Goal: Information Seeking & Learning: Learn about a topic

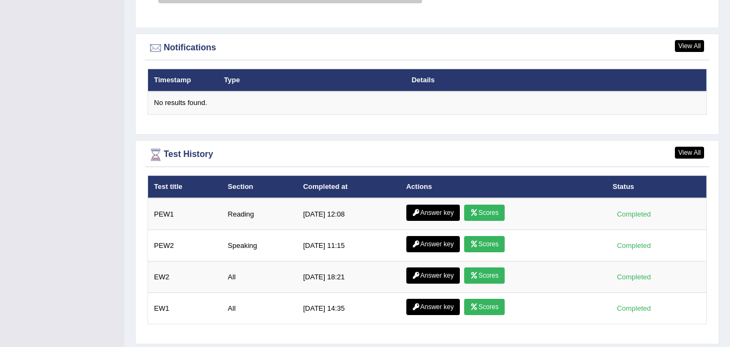
scroll to position [1313, 0]
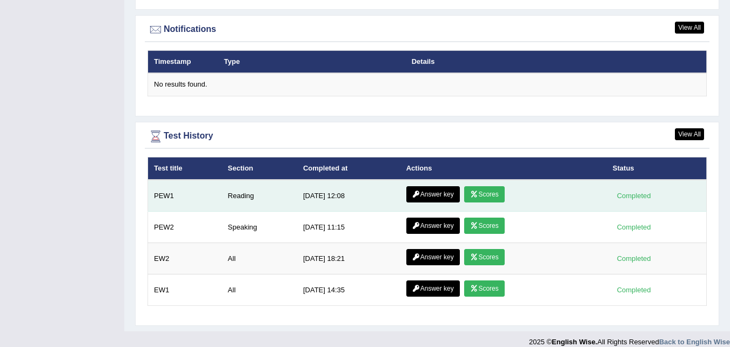
click at [496, 186] on link "Scores" at bounding box center [484, 194] width 40 height 16
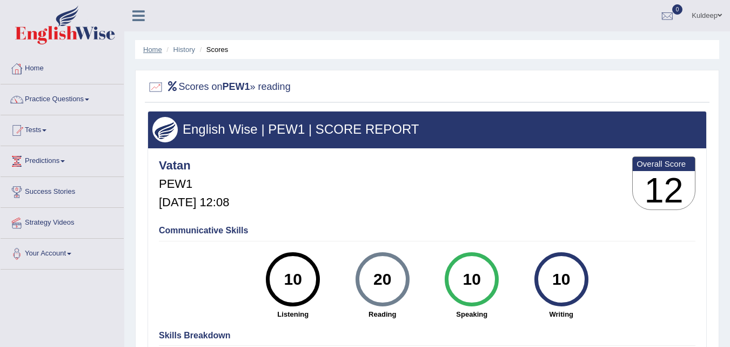
click at [147, 50] on link "Home" at bounding box center [152, 49] width 19 height 8
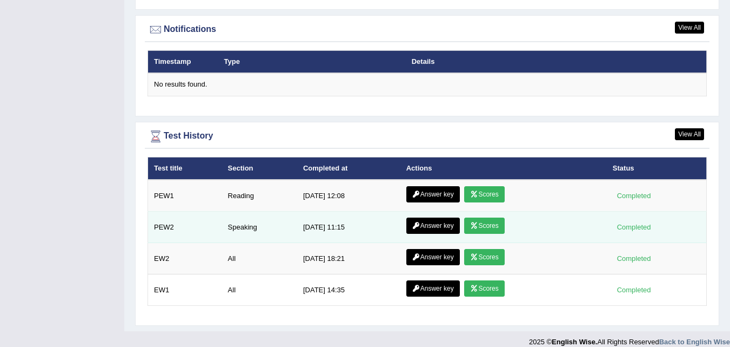
click at [488, 217] on link "Scores" at bounding box center [484, 225] width 40 height 16
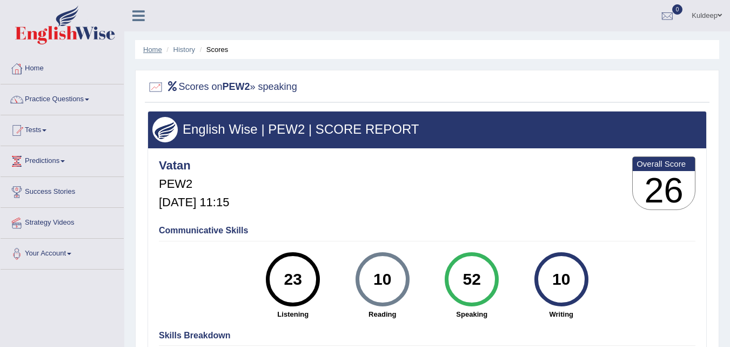
click at [148, 49] on link "Home" at bounding box center [152, 49] width 19 height 8
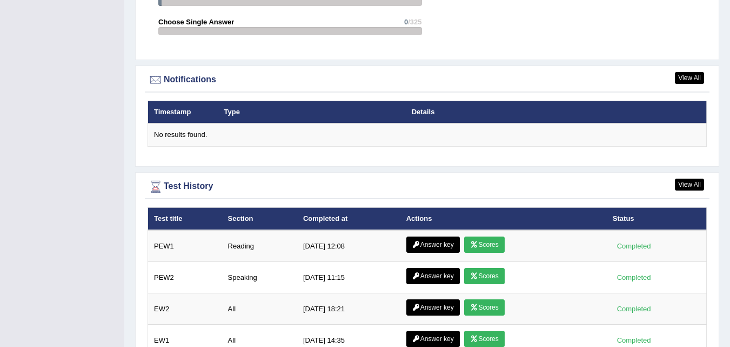
scroll to position [1313, 0]
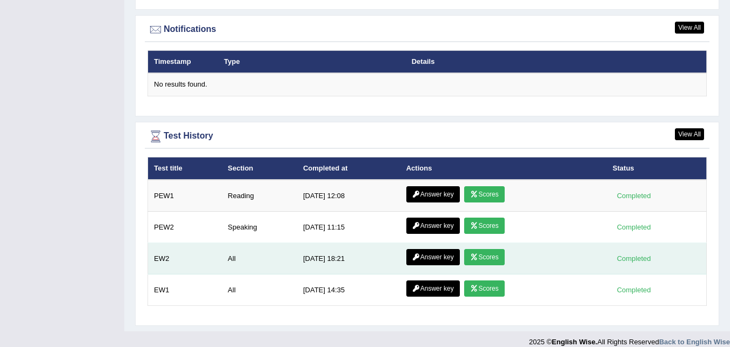
click at [492, 249] on link "Scores" at bounding box center [484, 257] width 40 height 16
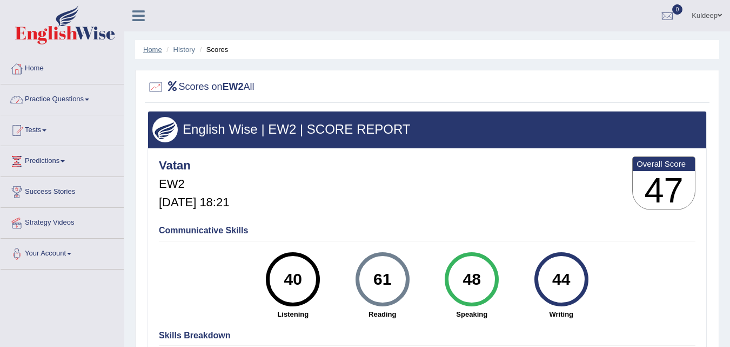
click at [151, 52] on link "Home" at bounding box center [152, 49] width 19 height 8
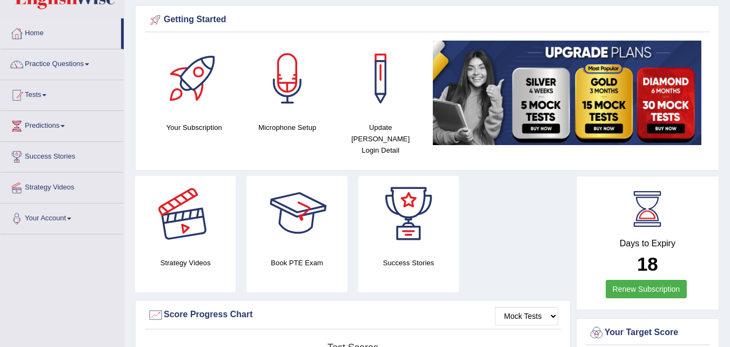
scroll to position [31, 0]
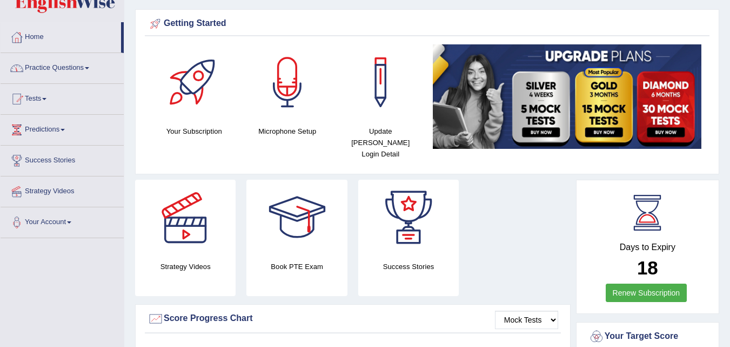
click at [88, 68] on link "Practice Questions" at bounding box center [62, 66] width 123 height 27
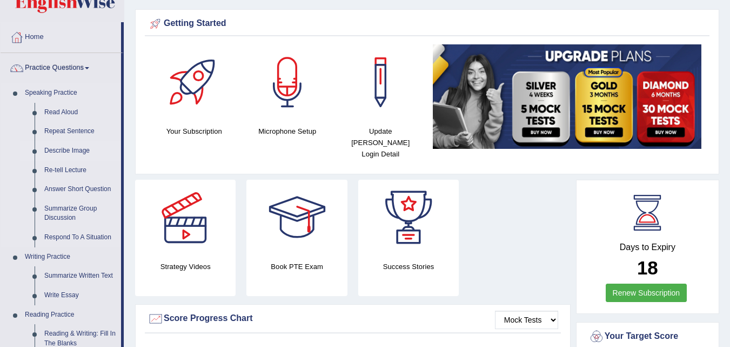
click at [83, 147] on link "Describe Image" at bounding box center [80, 150] width 82 height 19
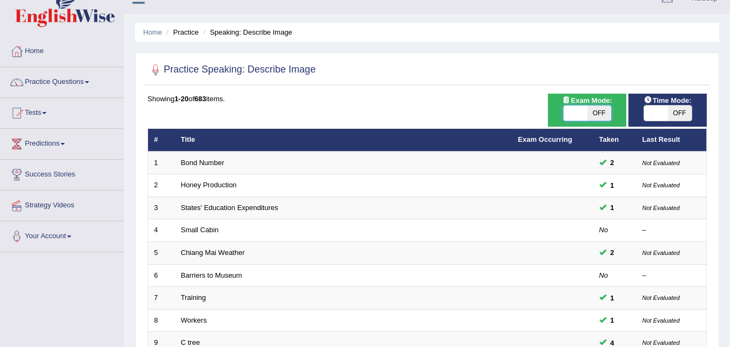
click at [571, 117] on span at bounding box center [576, 112] width 24 height 15
checkbox input "true"
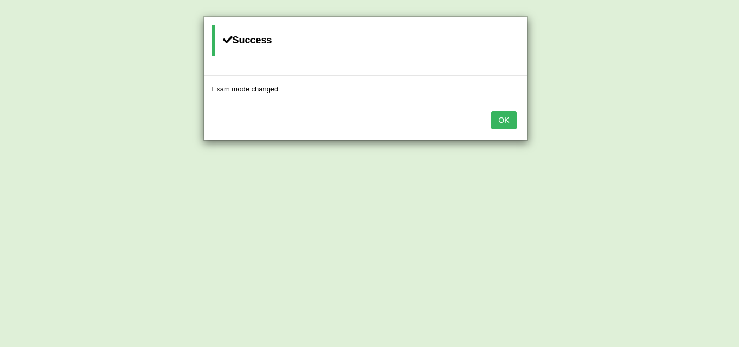
click at [507, 122] on button "OK" at bounding box center [503, 120] width 25 height 18
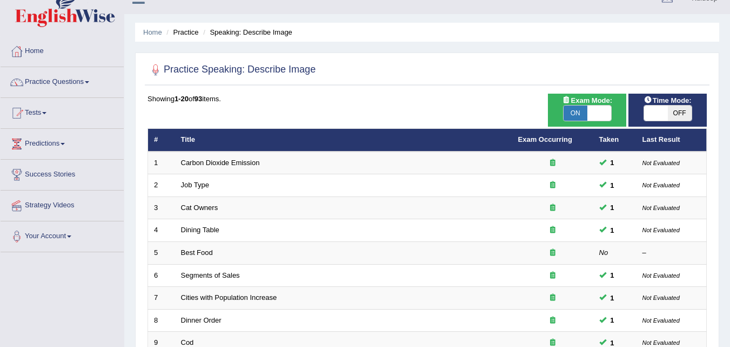
scroll to position [17, 0]
click at [651, 112] on span at bounding box center [656, 112] width 24 height 15
checkbox input "true"
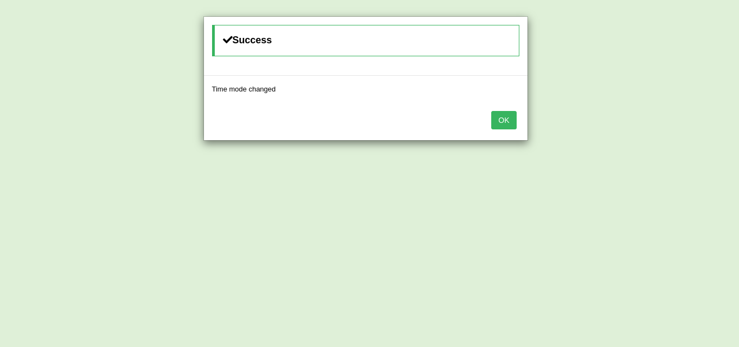
click at [506, 121] on button "OK" at bounding box center [503, 120] width 25 height 18
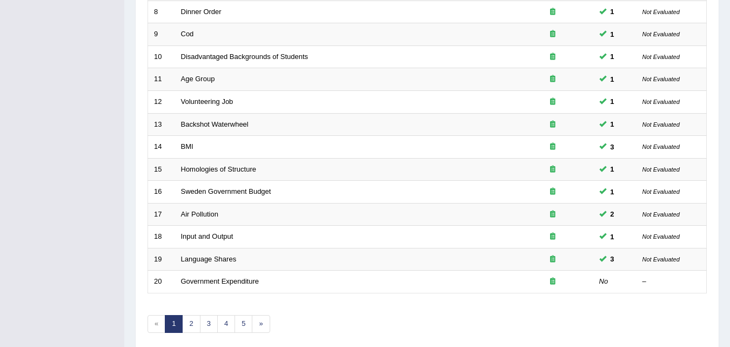
scroll to position [369, 0]
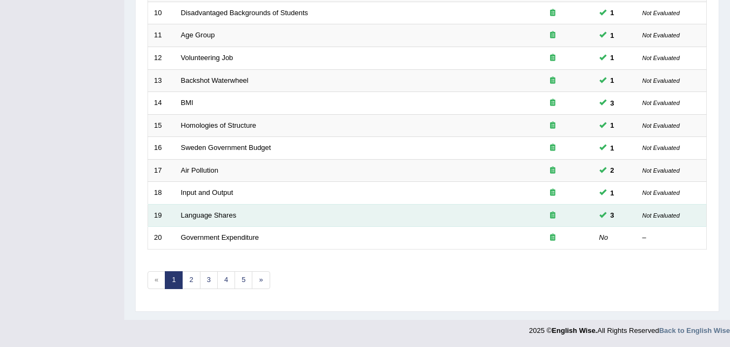
click at [259, 216] on td "Language Shares" at bounding box center [343, 215] width 337 height 23
click at [551, 215] on icon at bounding box center [552, 214] width 5 height 7
click at [558, 217] on div at bounding box center [553, 215] width 69 height 10
click at [200, 214] on link "Language Shares" at bounding box center [209, 215] width 56 height 8
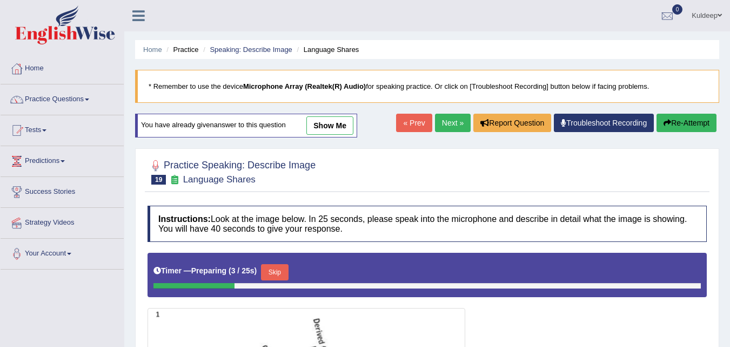
click at [337, 125] on link "show me" at bounding box center [330, 125] width 47 height 18
click at [331, 125] on div "Home Practice Speaking: Describe Image Language Shares * Remember to use the de…" at bounding box center [427, 339] width 606 height 679
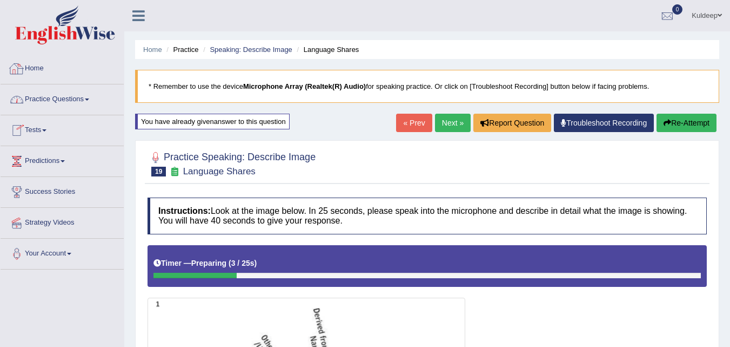
click at [43, 72] on link "Home" at bounding box center [62, 67] width 123 height 27
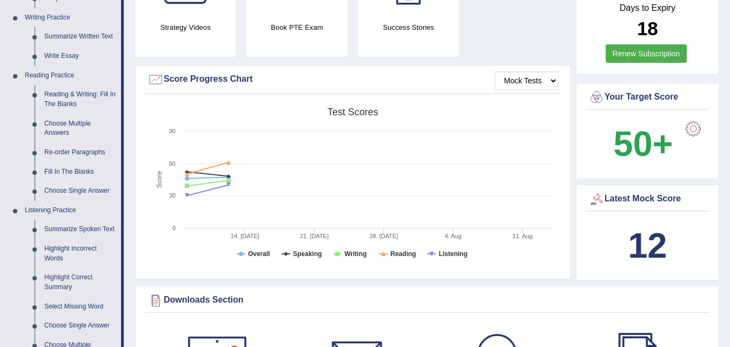
scroll to position [269, 0]
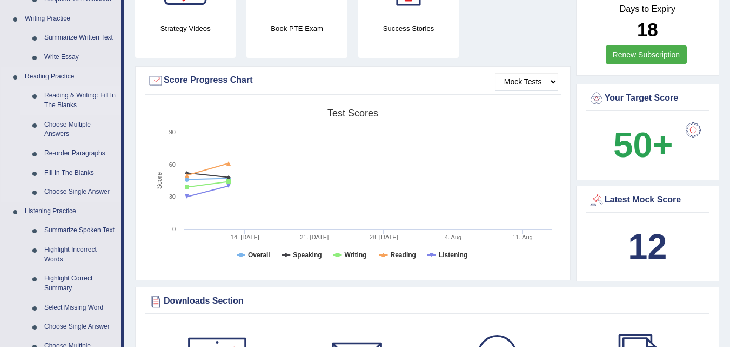
click at [95, 97] on link "Reading & Writing: Fill In The Blanks" at bounding box center [80, 100] width 82 height 29
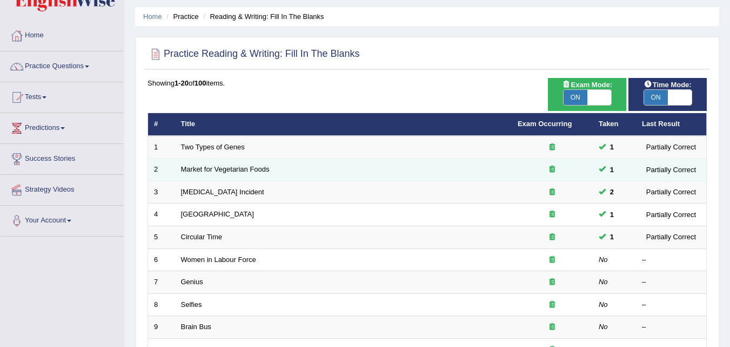
scroll to position [35, 0]
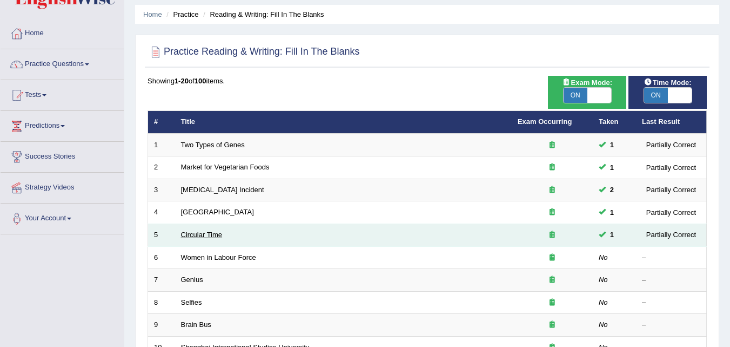
click at [216, 235] on link "Circular Time" at bounding box center [202, 234] width 42 height 8
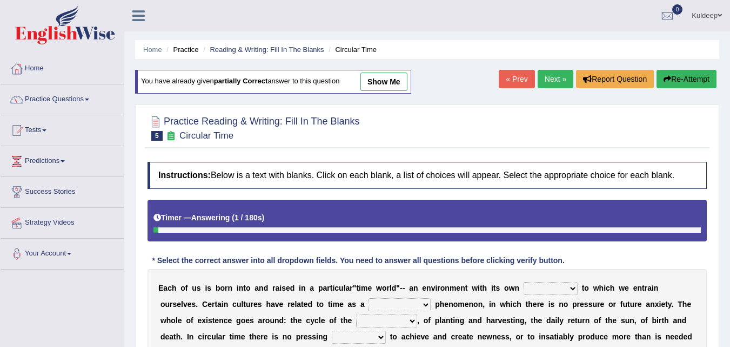
click at [378, 81] on link "show me" at bounding box center [384, 81] width 47 height 18
select select "area"
select select "conventional"
select select "periods"
select select "need"
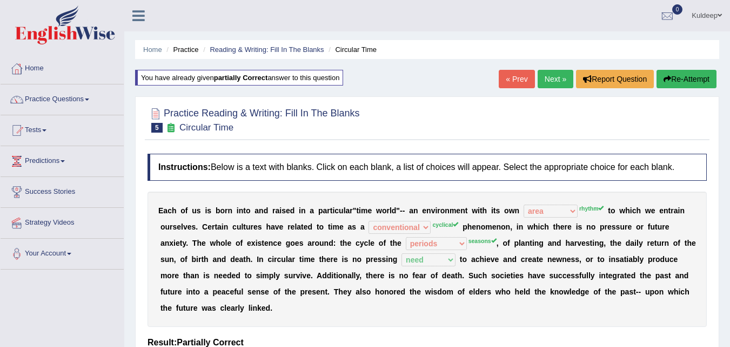
click at [547, 83] on link "Next »" at bounding box center [556, 79] width 36 height 18
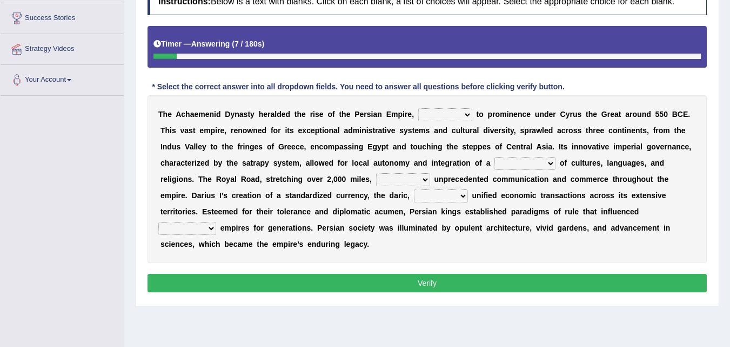
click at [467, 116] on select "directing staging ascending stumbling" at bounding box center [445, 114] width 54 height 13
select select "ascending"
click at [418, 108] on select "directing staging ascending stumbling" at bounding box center [445, 114] width 54 height 13
click at [550, 164] on select "construction separation magnitude multitude" at bounding box center [525, 163] width 61 height 13
select select "multitude"
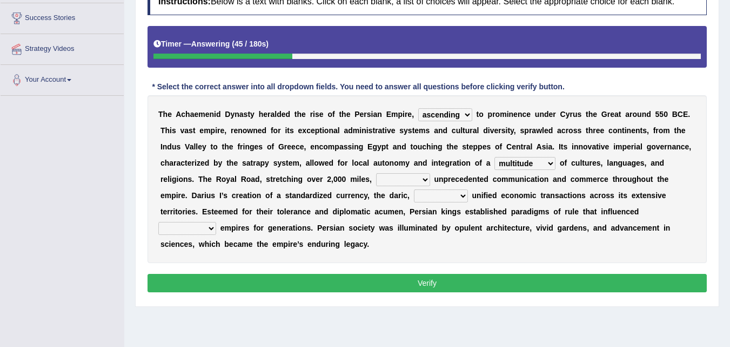
click at [495, 157] on select "construction separation magnitude multitude" at bounding box center [525, 163] width 61 height 13
click at [427, 180] on select "scattered united aimed facilitated" at bounding box center [403, 179] width 54 height 13
select select "scattered"
click at [376, 173] on select "scattered united aimed facilitated" at bounding box center [403, 179] width 54 height 13
click at [462, 196] on select "moreover wherein further so" at bounding box center [441, 195] width 54 height 13
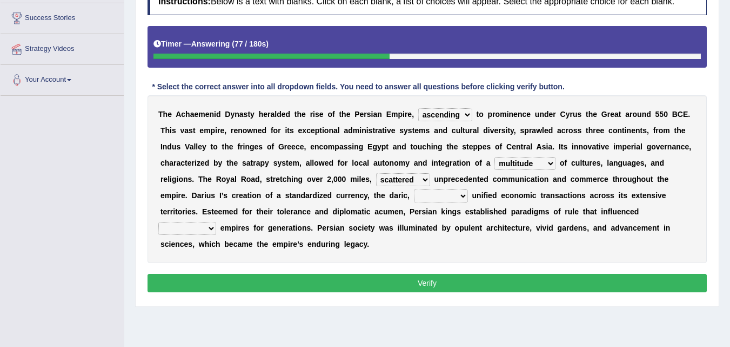
select select "moreover"
click at [414, 189] on select "moreover wherein further so" at bounding box center [441, 195] width 54 height 13
click at [431, 286] on button "Verify" at bounding box center [428, 283] width 560 height 18
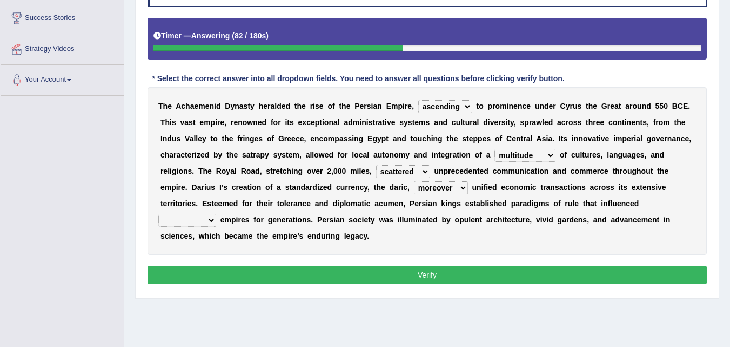
click at [210, 222] on select "subsequent explicit permanent trivial" at bounding box center [187, 220] width 58 height 13
select select "permanent"
click at [158, 214] on select "subsequent explicit permanent trivial" at bounding box center [187, 220] width 58 height 13
click at [421, 277] on button "Verify" at bounding box center [428, 274] width 560 height 18
